Goal: Navigation & Orientation: Go to known website

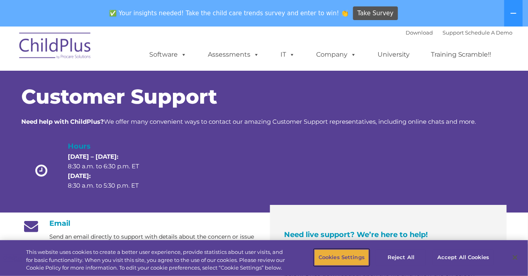
click at [341, 258] on button "Cookies Settings" at bounding box center [341, 257] width 55 height 17
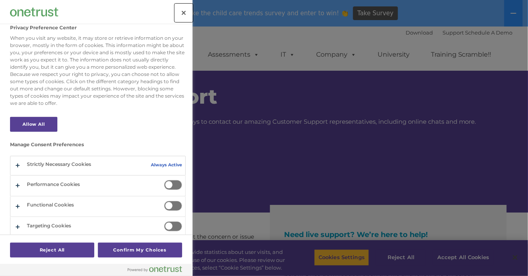
scroll to position [7, 0]
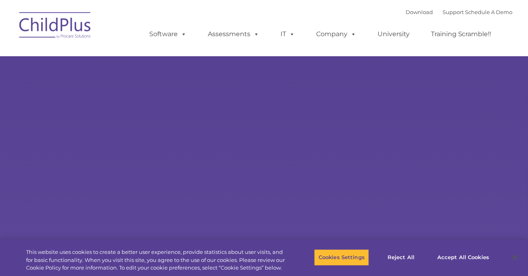
type input ""
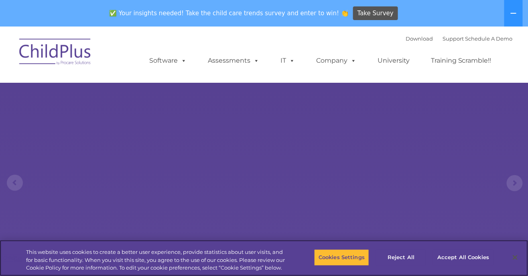
select select "MEDIUM"
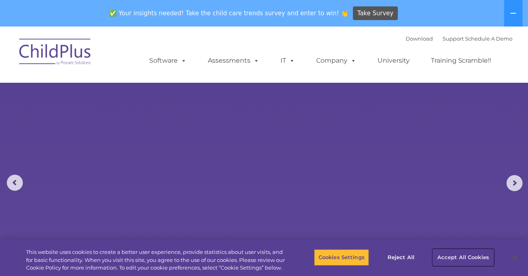
click at [446, 265] on button "Accept All Cookies" at bounding box center [463, 257] width 61 height 17
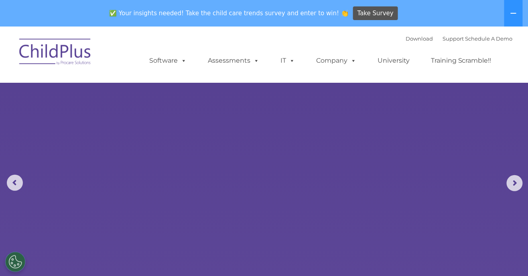
click at [39, 54] on img at bounding box center [55, 53] width 80 height 40
